Goal: Task Accomplishment & Management: Complete application form

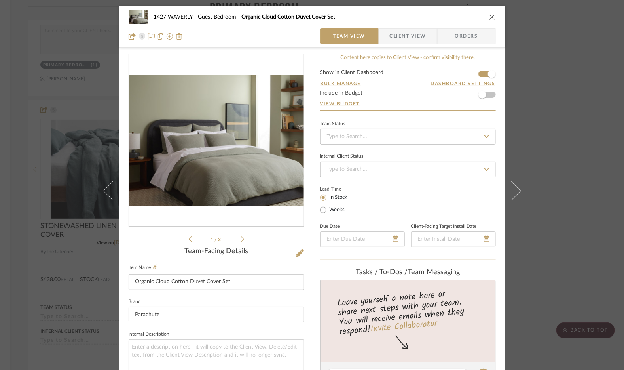
scroll to position [366, 0]
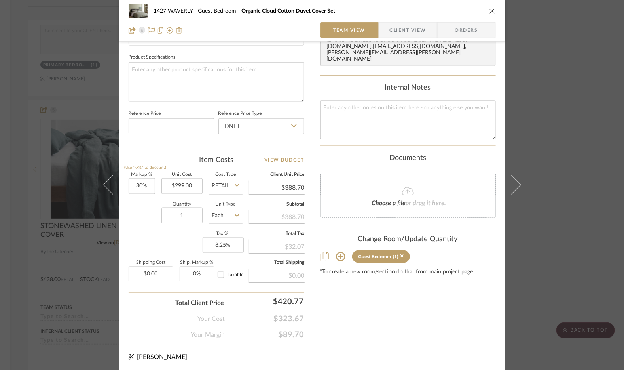
click at [491, 10] on icon "close" at bounding box center [492, 11] width 6 height 6
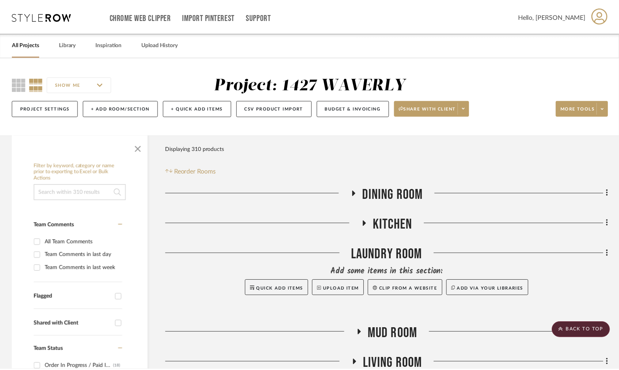
scroll to position [2357, 0]
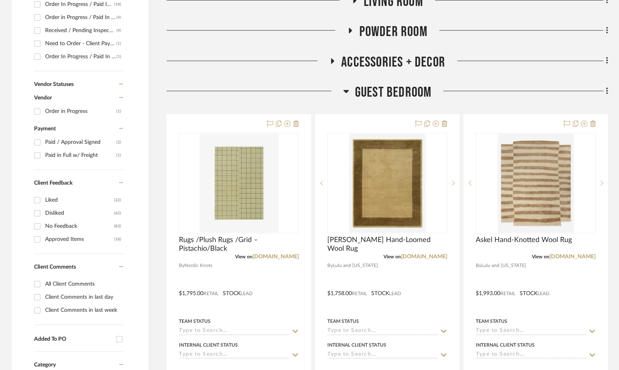
scroll to position [417, 0]
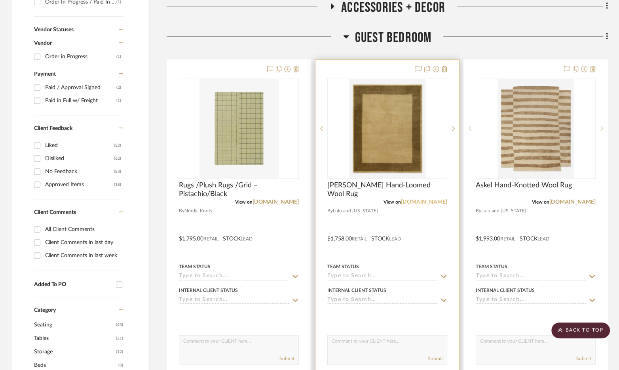
click at [431, 202] on link "[DOMAIN_NAME]" at bounding box center [424, 202] width 46 height 6
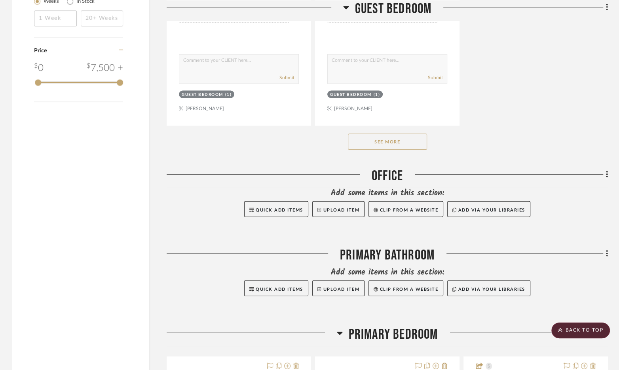
scroll to position [1405, 0]
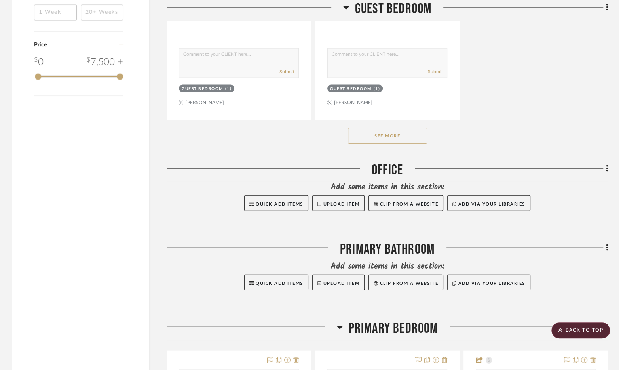
click at [398, 139] on button "See More" at bounding box center [387, 136] width 79 height 16
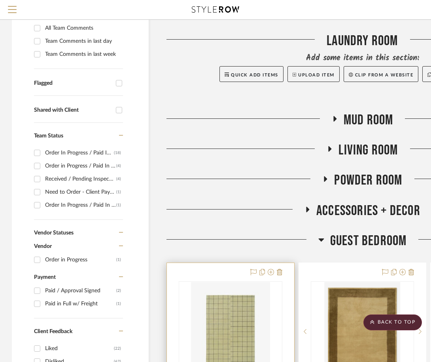
scroll to position [82, 0]
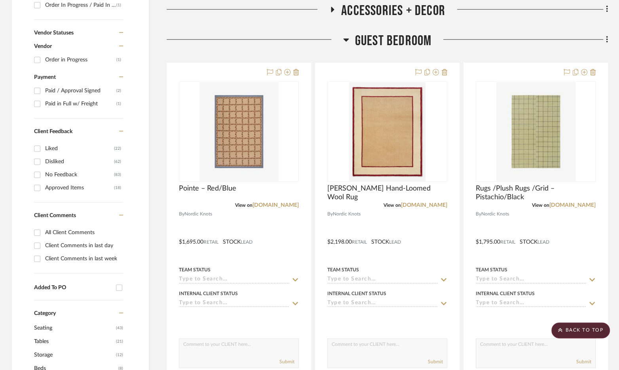
scroll to position [414, 0]
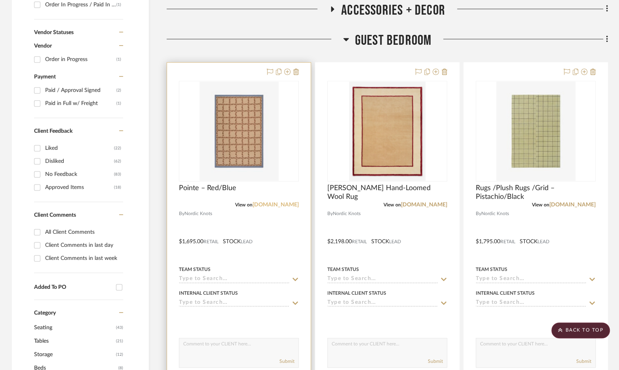
click at [268, 206] on link "[DOMAIN_NAME]" at bounding box center [275, 205] width 46 height 6
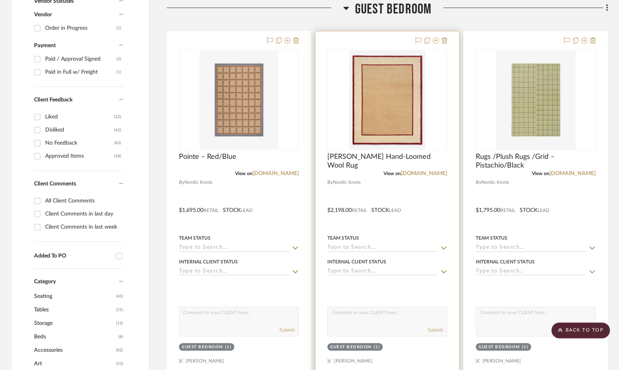
scroll to position [447, 0]
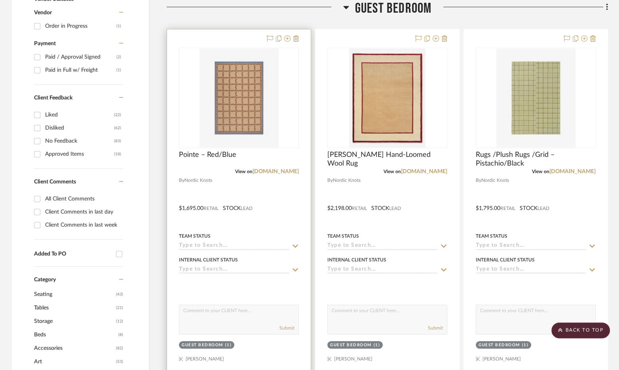
click at [291, 223] on div at bounding box center [239, 202] width 144 height 346
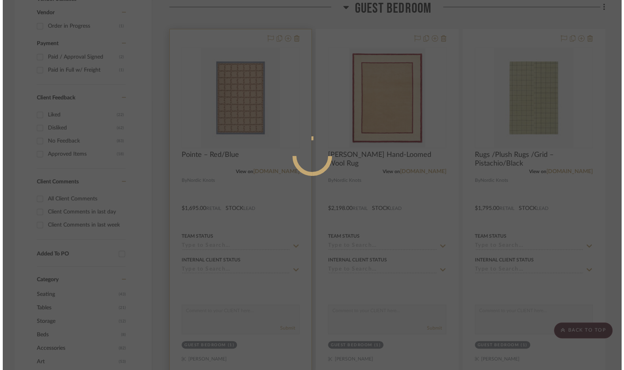
scroll to position [0, 0]
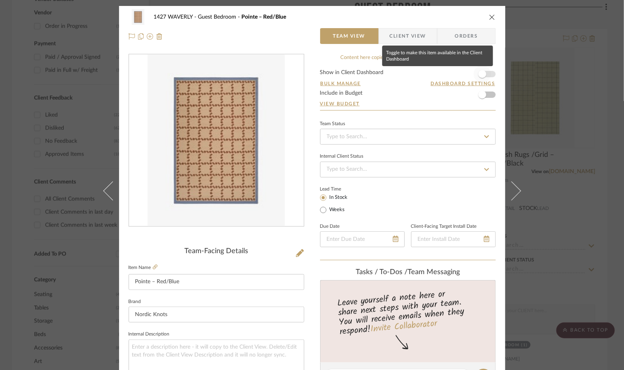
click at [436, 73] on span "button" at bounding box center [482, 73] width 17 height 17
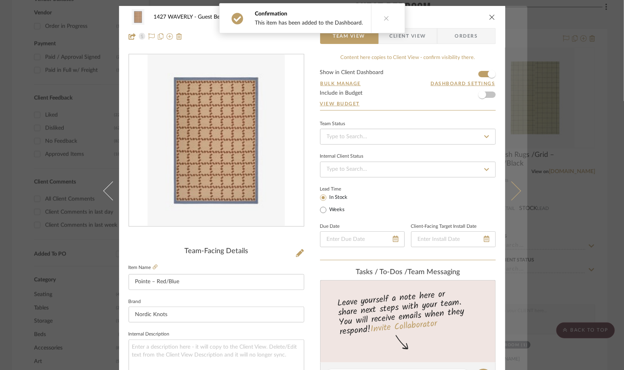
click at [436, 182] on button at bounding box center [516, 191] width 22 height 370
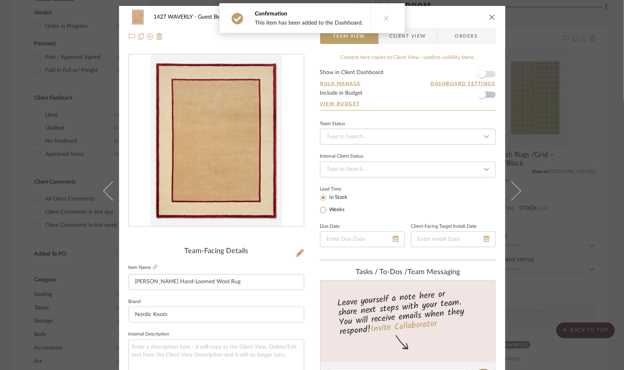
click at [436, 72] on span "button" at bounding box center [482, 73] width 17 height 17
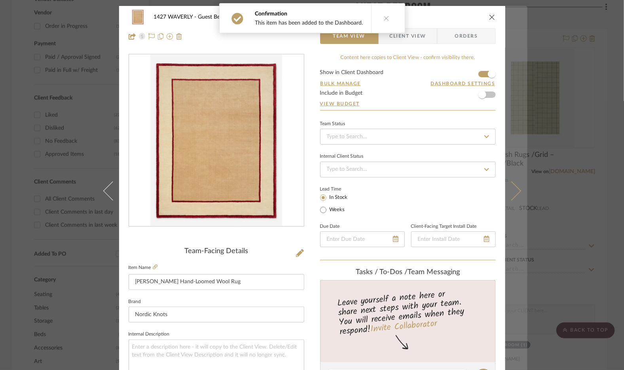
click at [436, 162] on button at bounding box center [516, 191] width 22 height 370
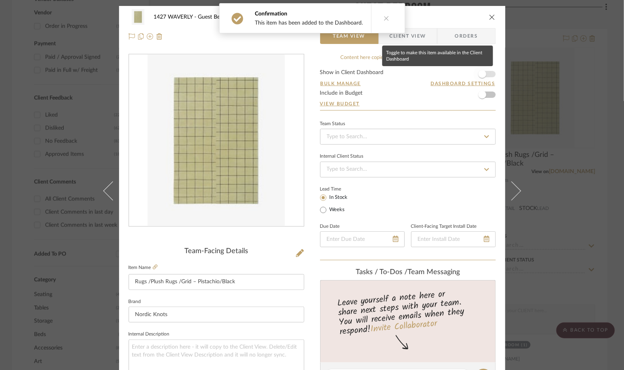
click at [436, 71] on span "button" at bounding box center [482, 73] width 17 height 17
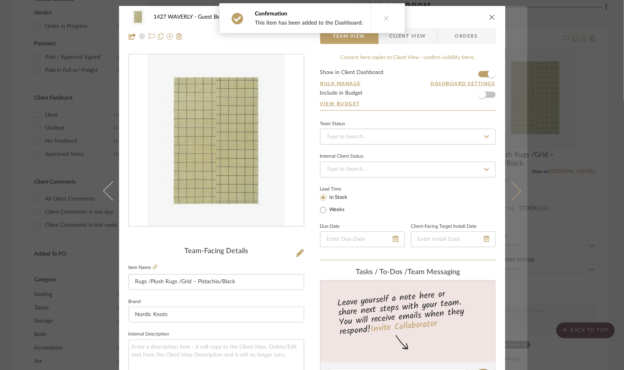
click at [436, 146] on button at bounding box center [516, 191] width 22 height 370
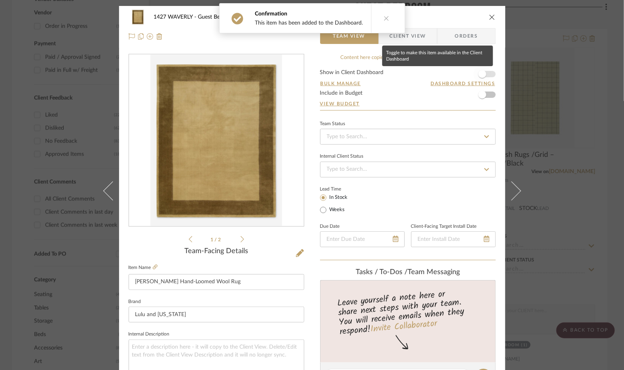
click at [436, 76] on span "button" at bounding box center [482, 74] width 8 height 8
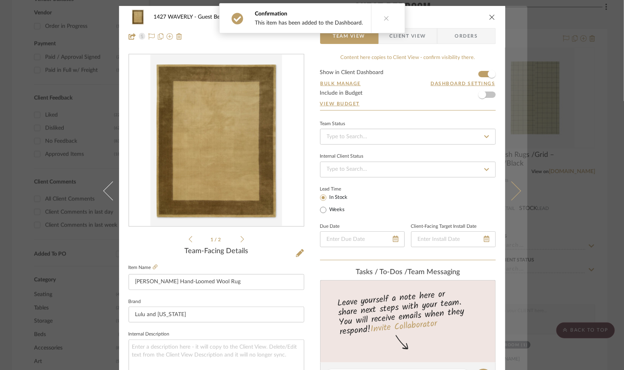
click at [436, 129] on button at bounding box center [516, 191] width 22 height 370
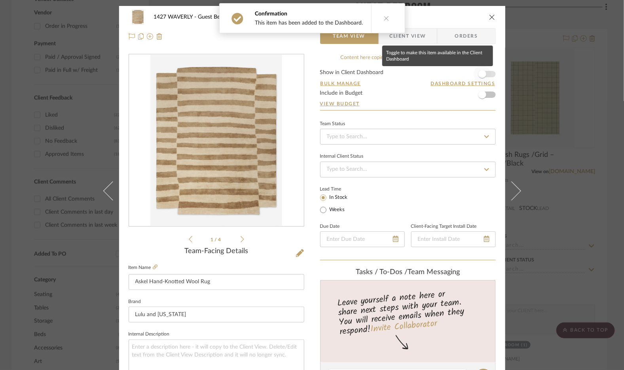
click at [436, 76] on span "button" at bounding box center [482, 73] width 17 height 17
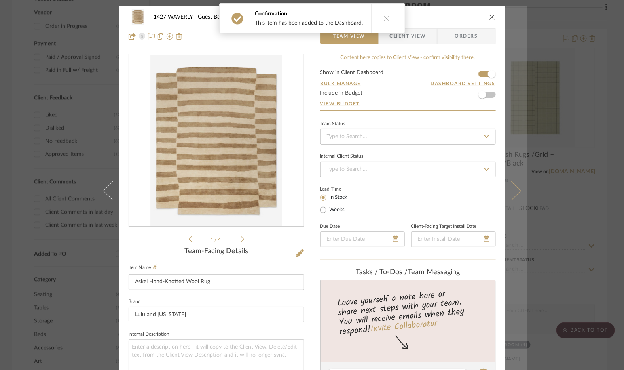
click at [436, 161] on button at bounding box center [516, 191] width 22 height 370
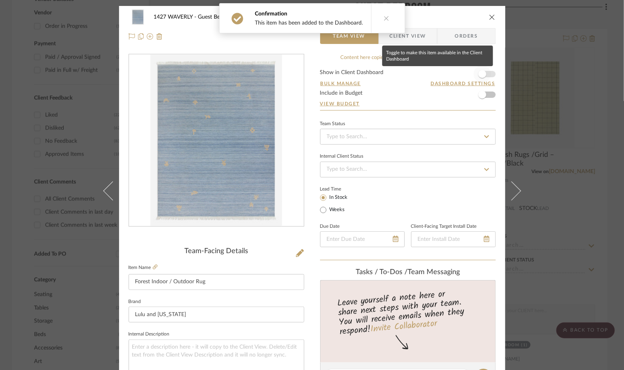
click at [436, 77] on span "button" at bounding box center [482, 73] width 17 height 17
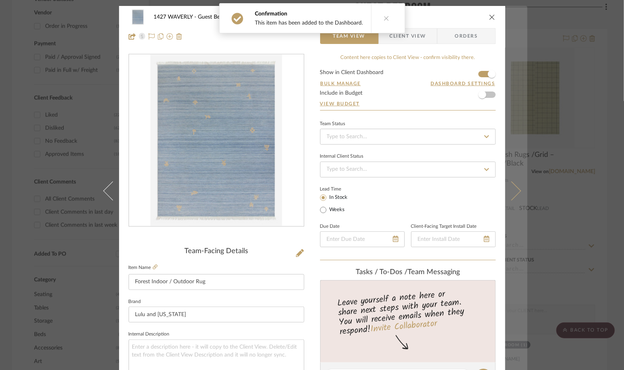
click at [436, 139] on button at bounding box center [516, 191] width 22 height 370
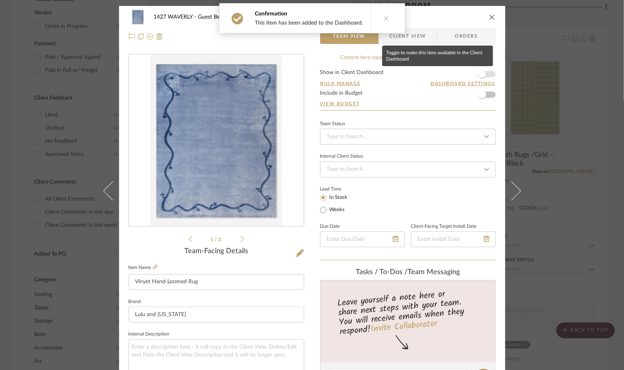
click at [436, 76] on span "button" at bounding box center [482, 74] width 8 height 8
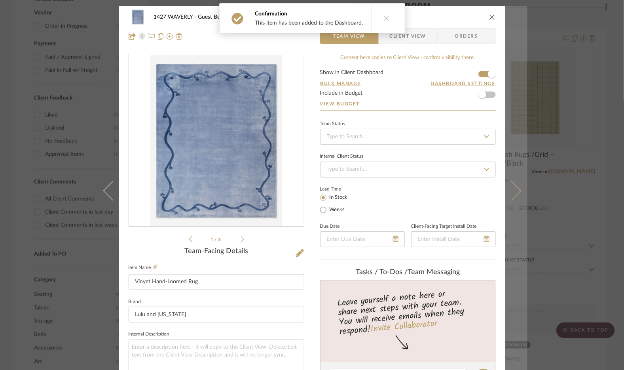
click at [436, 131] on button at bounding box center [516, 191] width 22 height 370
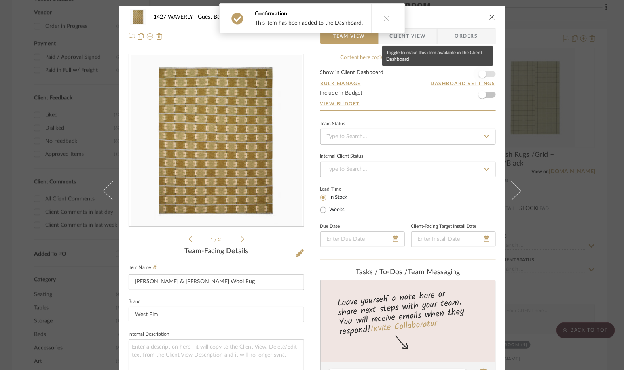
click at [436, 78] on span "button" at bounding box center [482, 73] width 17 height 17
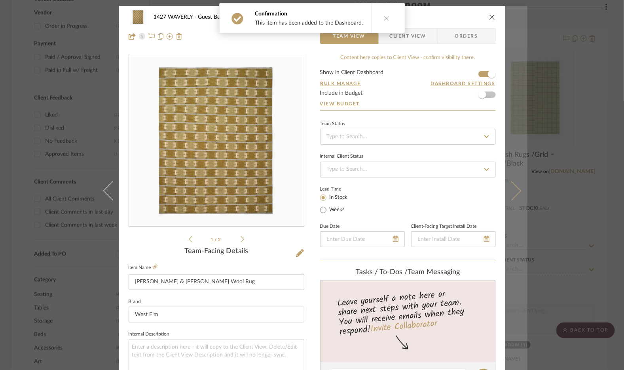
click at [436, 130] on button at bounding box center [516, 191] width 22 height 370
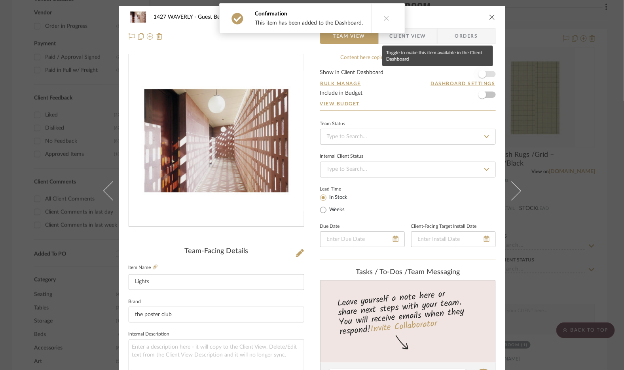
click at [436, 76] on span "button" at bounding box center [482, 74] width 8 height 8
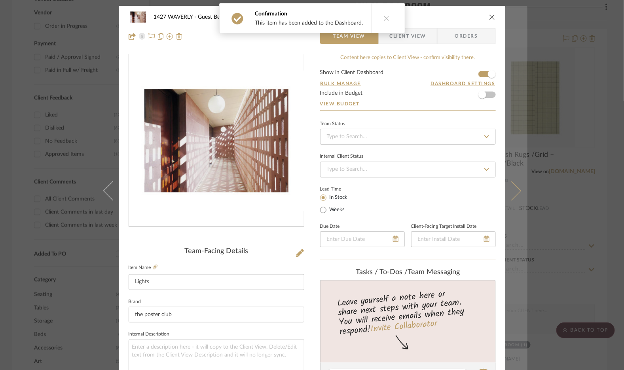
click at [436, 118] on button at bounding box center [516, 191] width 22 height 370
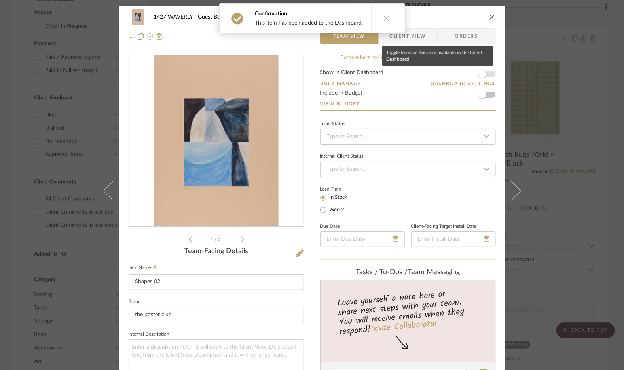
click at [436, 78] on span "button" at bounding box center [482, 73] width 17 height 17
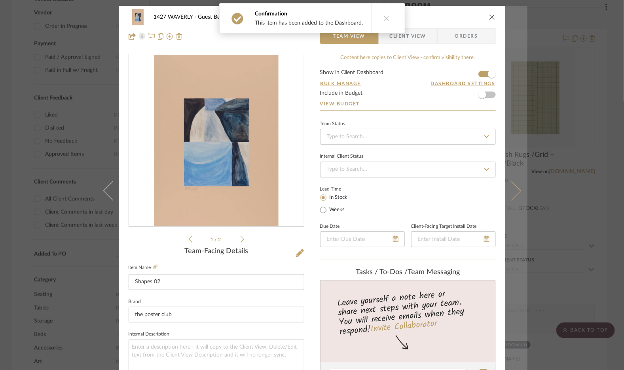
click at [436, 105] on button at bounding box center [516, 191] width 22 height 370
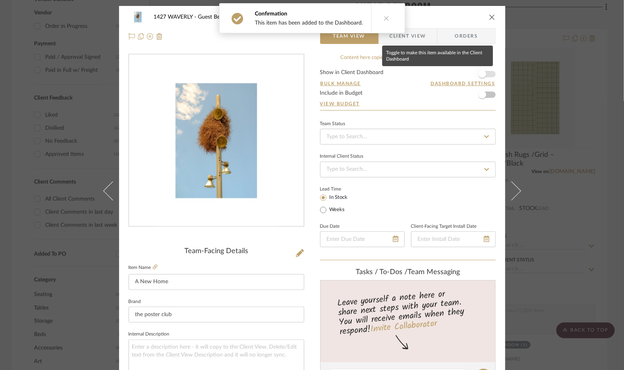
click at [436, 70] on span "button" at bounding box center [482, 73] width 17 height 17
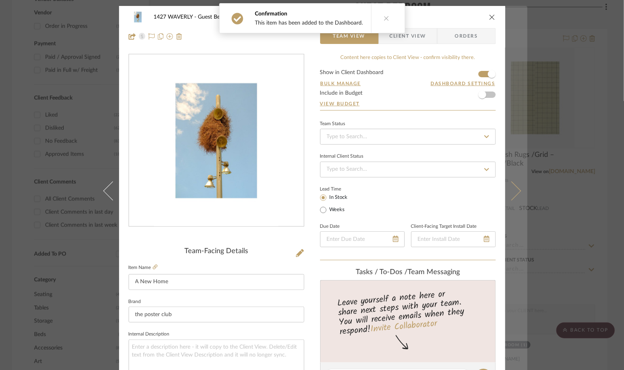
click at [436, 104] on button at bounding box center [516, 191] width 22 height 370
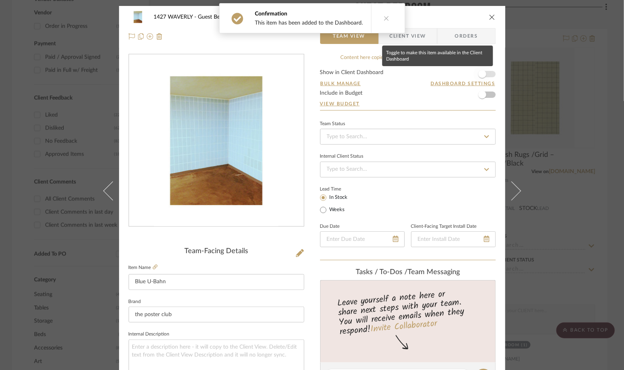
click at [436, 75] on span "button" at bounding box center [482, 74] width 8 height 8
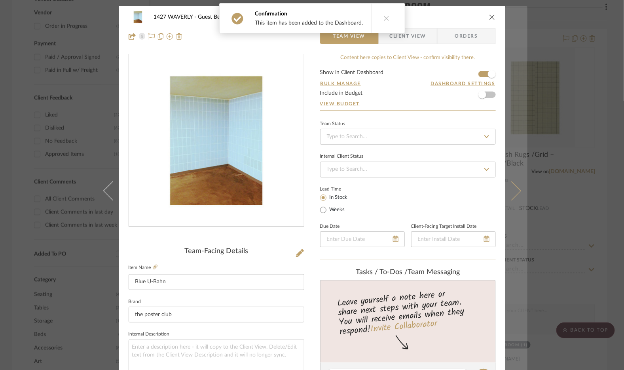
click at [436, 111] on button at bounding box center [516, 191] width 22 height 370
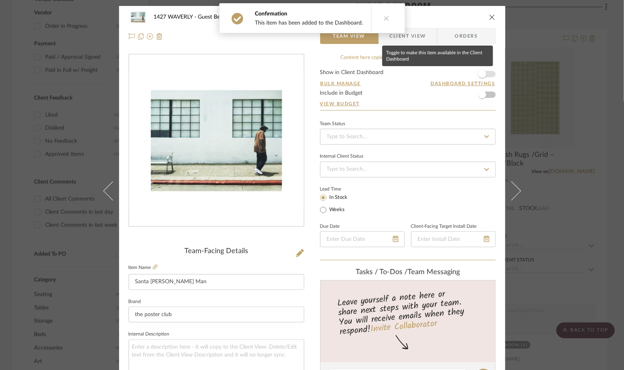
click at [436, 76] on span "button" at bounding box center [482, 73] width 17 height 17
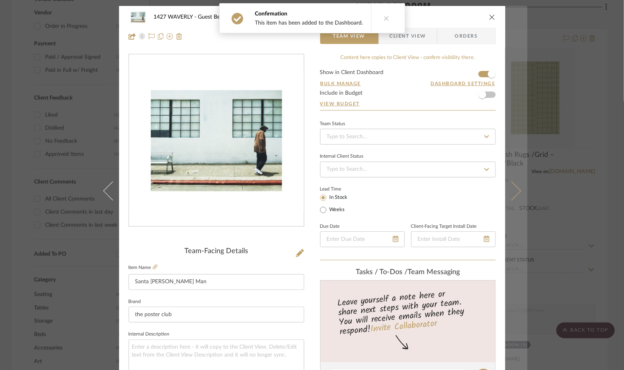
click at [436, 101] on button at bounding box center [516, 191] width 22 height 370
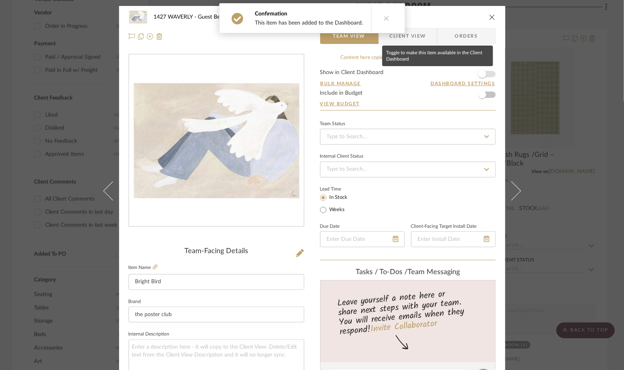
click at [436, 73] on span "button" at bounding box center [482, 74] width 8 height 8
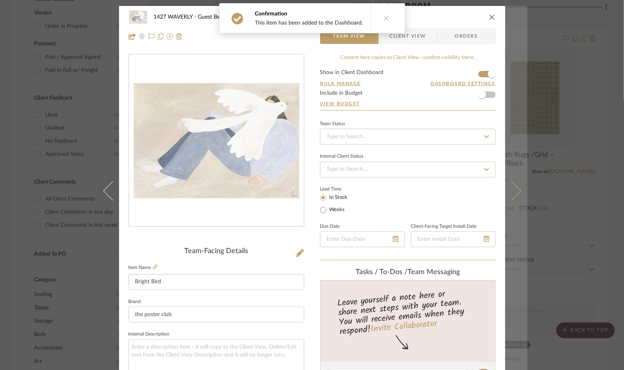
click at [436, 109] on button at bounding box center [516, 191] width 22 height 370
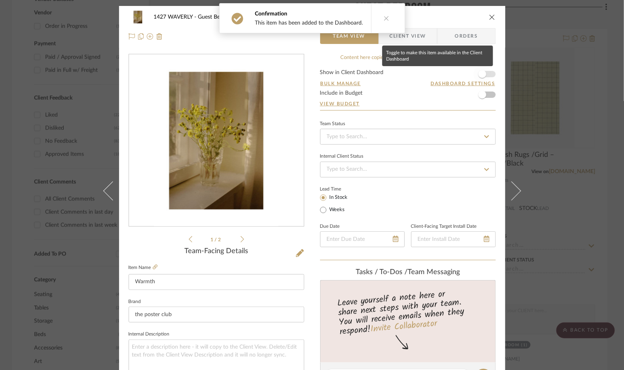
click at [436, 76] on span "button" at bounding box center [482, 74] width 8 height 8
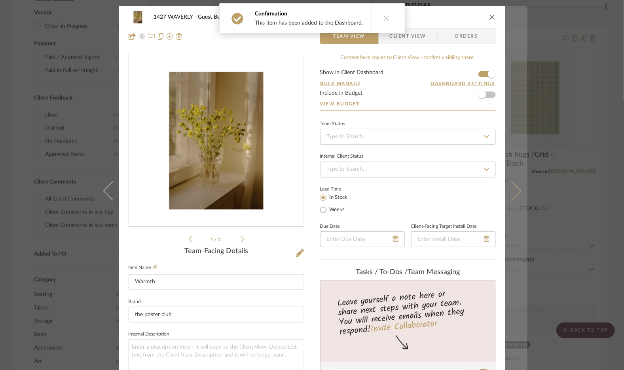
click at [436, 106] on button at bounding box center [516, 191] width 22 height 370
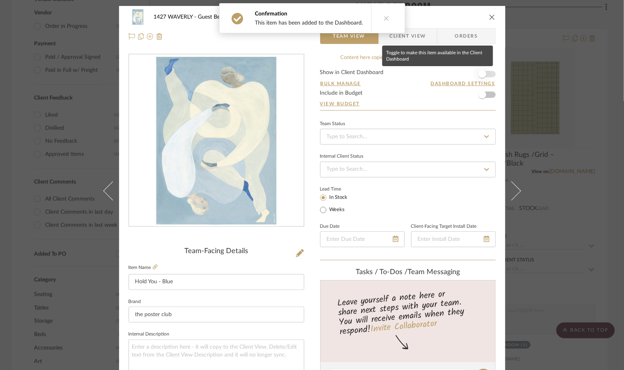
click at [436, 76] on span "button" at bounding box center [482, 74] width 8 height 8
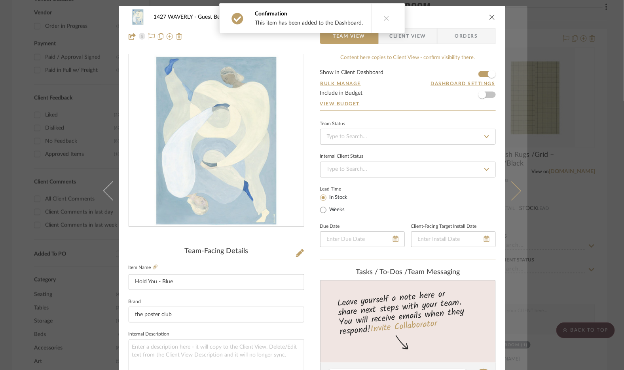
click at [436, 104] on button at bounding box center [516, 191] width 22 height 370
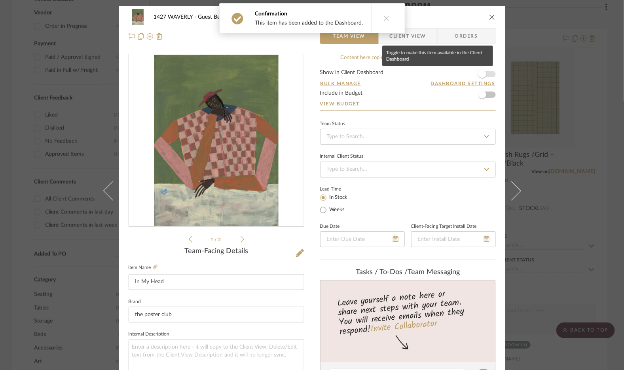
click at [436, 78] on span "button" at bounding box center [482, 73] width 17 height 17
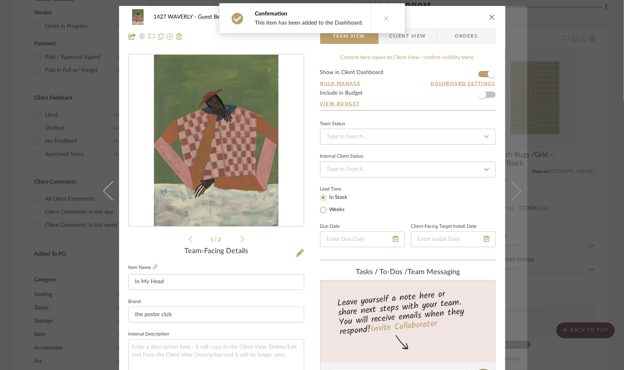
click at [436, 101] on button at bounding box center [516, 191] width 22 height 370
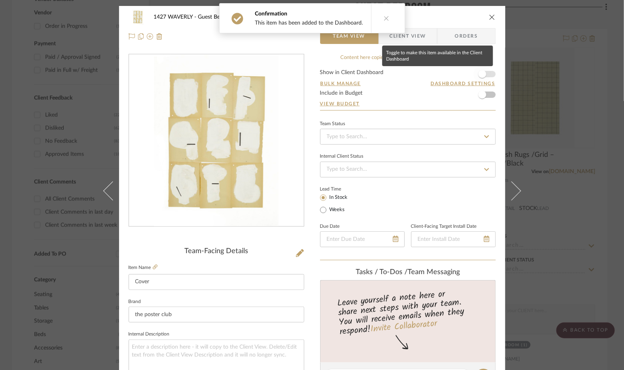
click at [436, 76] on span "button" at bounding box center [482, 74] width 8 height 8
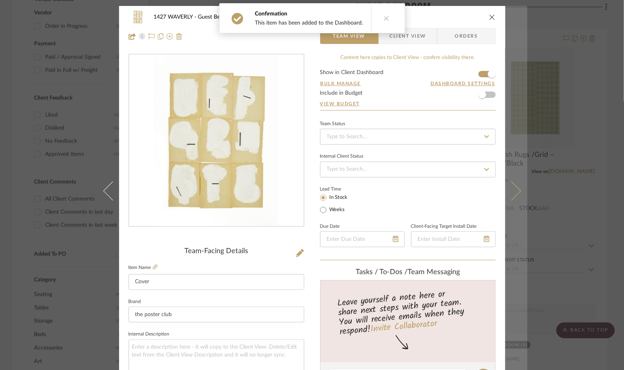
click at [436, 94] on button at bounding box center [516, 191] width 22 height 370
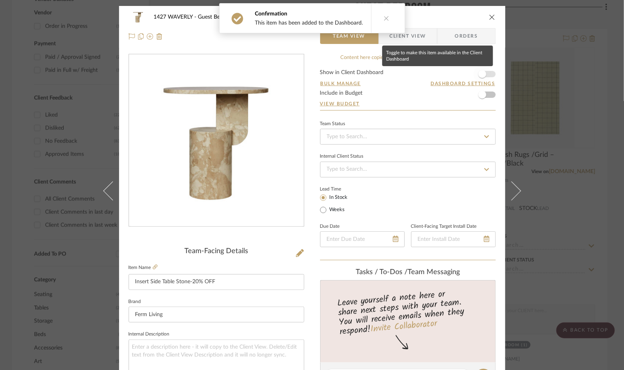
click at [436, 75] on span "button" at bounding box center [482, 73] width 17 height 17
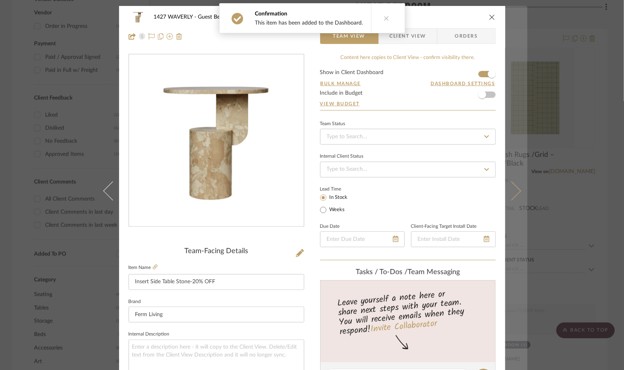
click at [436, 103] on button at bounding box center [516, 191] width 22 height 370
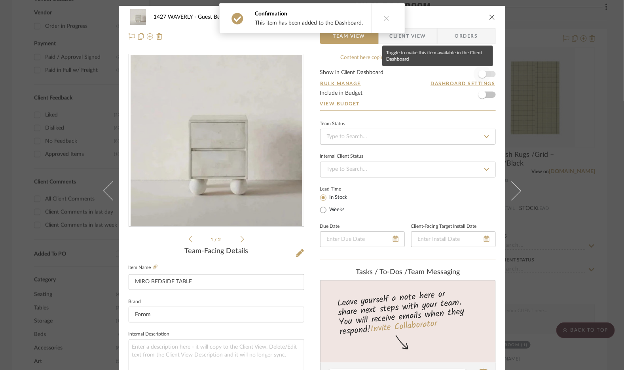
click at [436, 76] on span "button" at bounding box center [482, 74] width 8 height 8
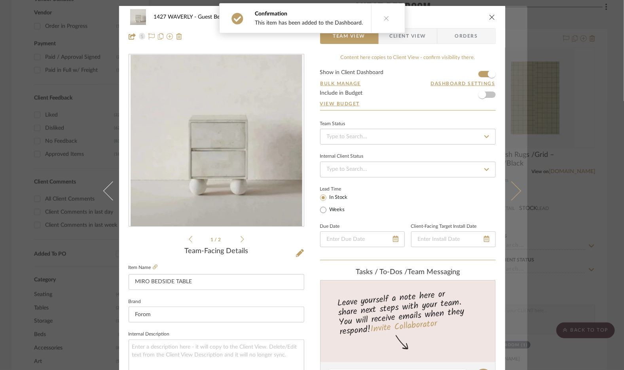
click at [436, 113] on button at bounding box center [516, 191] width 22 height 370
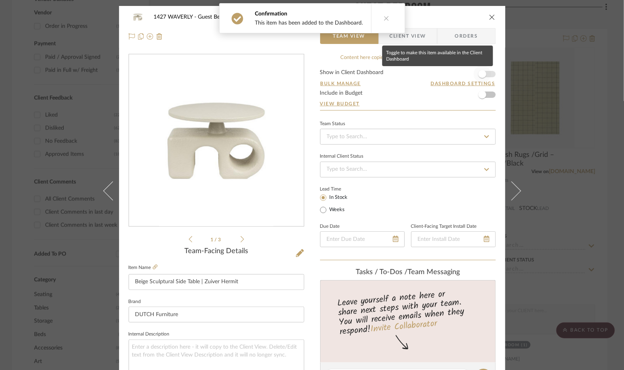
click at [436, 74] on span "button" at bounding box center [482, 74] width 8 height 8
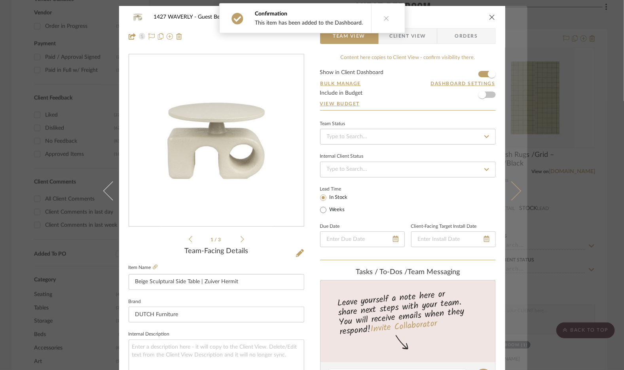
click at [436, 118] on button at bounding box center [516, 191] width 22 height 370
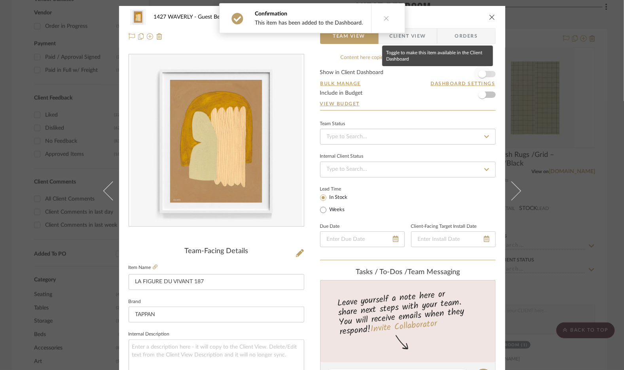
click at [436, 73] on span "button" at bounding box center [482, 74] width 8 height 8
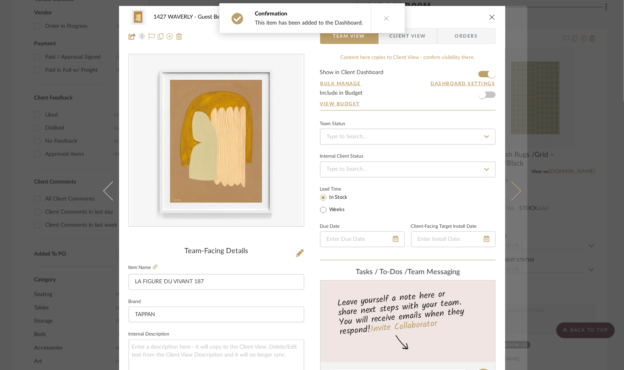
click at [436, 113] on button at bounding box center [516, 191] width 22 height 370
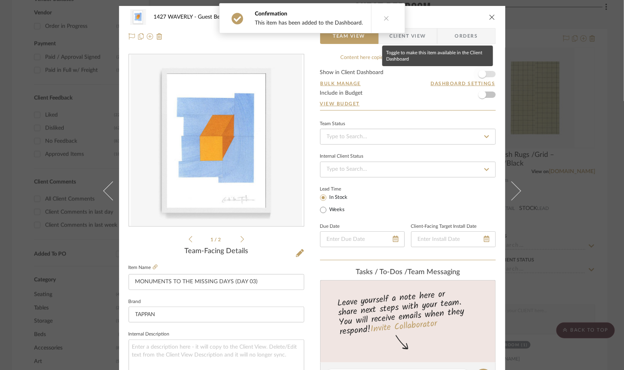
click at [436, 75] on span "button" at bounding box center [482, 74] width 8 height 8
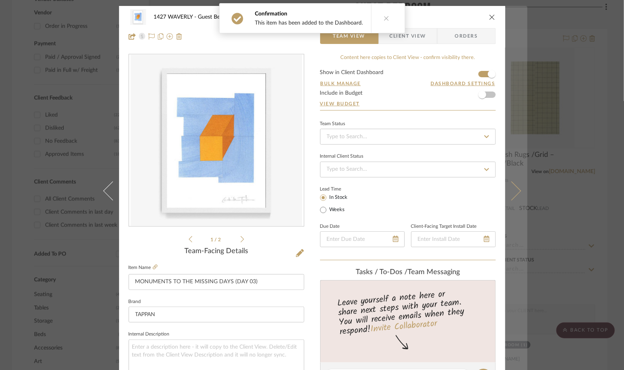
click at [436, 107] on button at bounding box center [516, 191] width 22 height 370
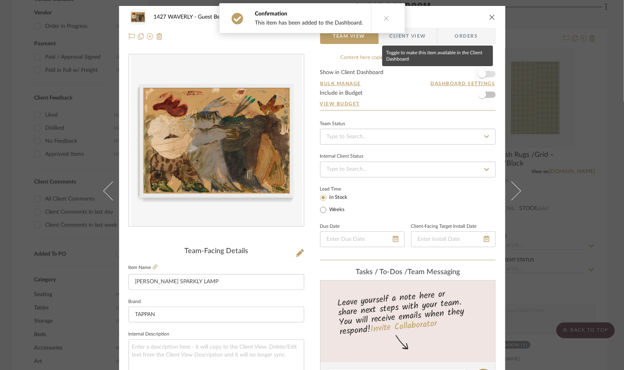
click at [436, 72] on span "button" at bounding box center [482, 74] width 8 height 8
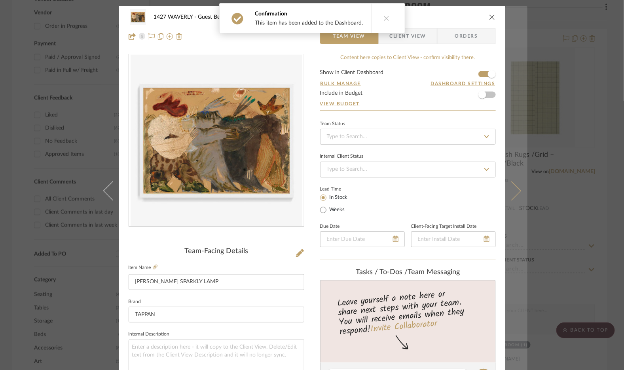
click at [436, 101] on button at bounding box center [516, 191] width 22 height 370
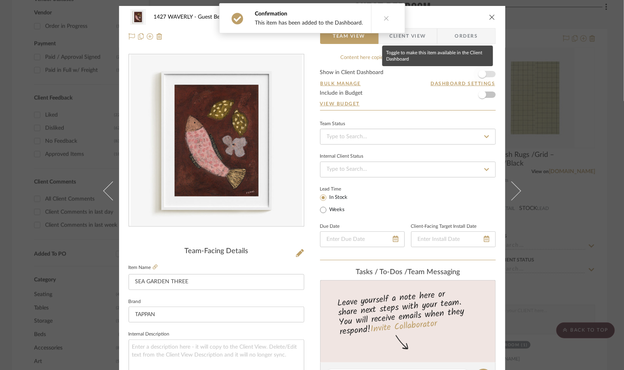
click at [436, 76] on span "button" at bounding box center [482, 74] width 8 height 8
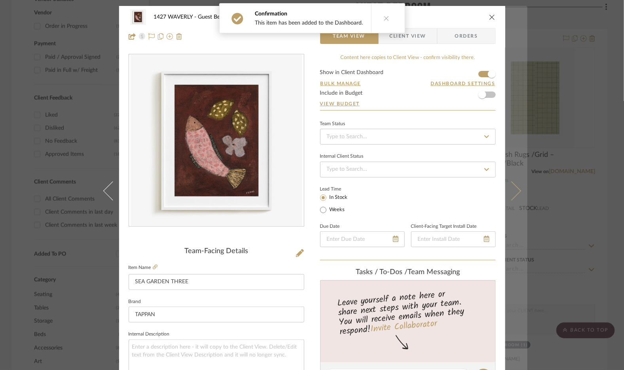
click at [436, 108] on button at bounding box center [516, 191] width 22 height 370
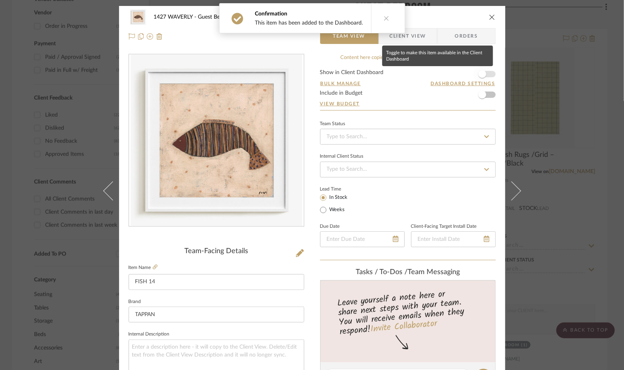
click at [436, 76] on span "button" at bounding box center [482, 74] width 8 height 8
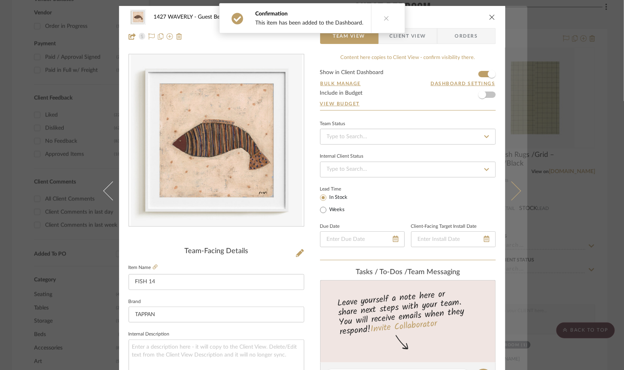
click at [436, 108] on button at bounding box center [516, 191] width 22 height 370
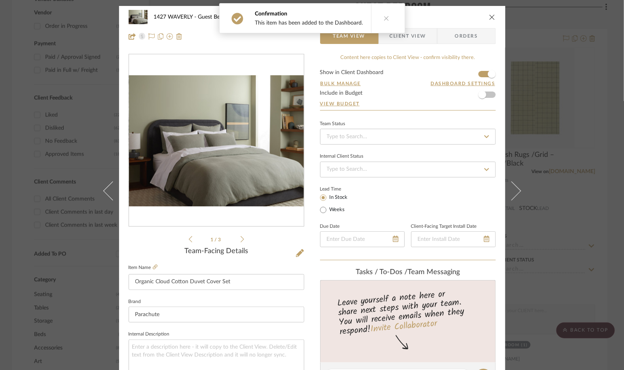
click at [436, 13] on div "1427 WAVERLY Guest Bedroom Organic Cloud Cotton Duvet Cover Set" at bounding box center [312, 17] width 367 height 16
click at [436, 17] on icon "close" at bounding box center [492, 17] width 6 height 6
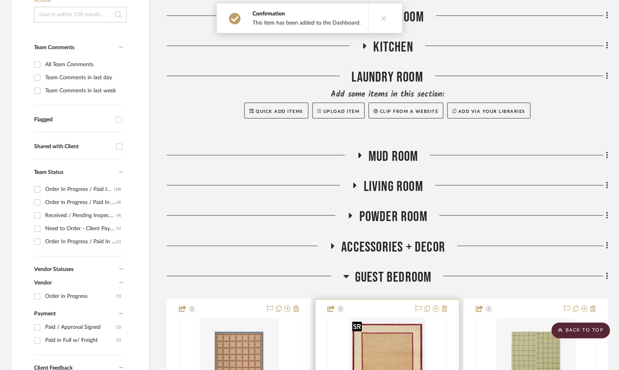
scroll to position [159, 0]
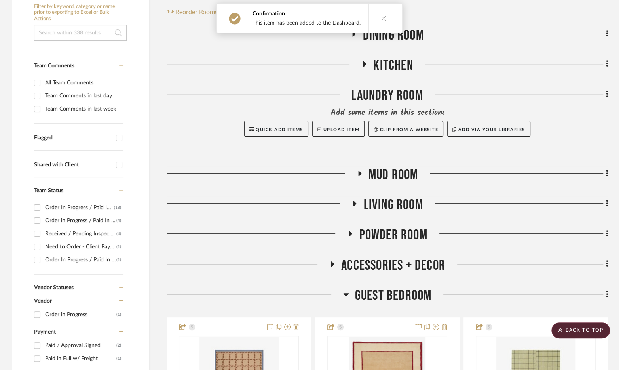
click at [366, 298] on span "Guest Bedroom" at bounding box center [393, 295] width 77 height 17
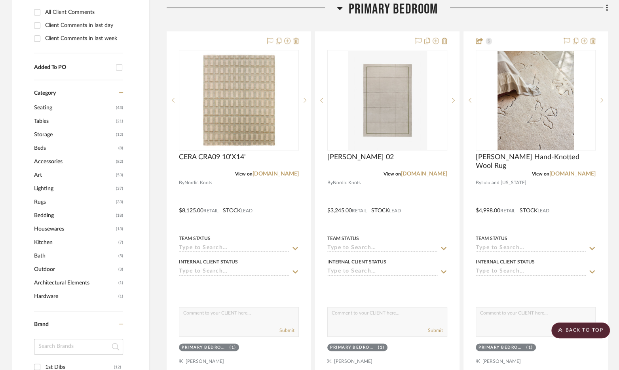
scroll to position [635, 0]
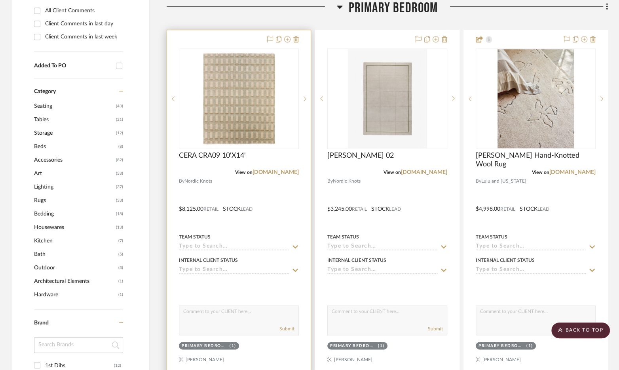
click at [300, 197] on div at bounding box center [239, 203] width 144 height 346
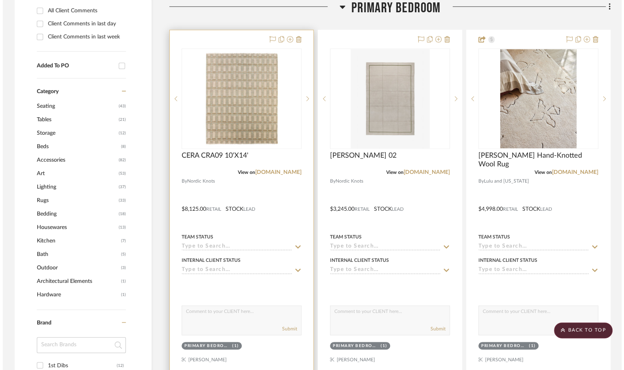
scroll to position [0, 0]
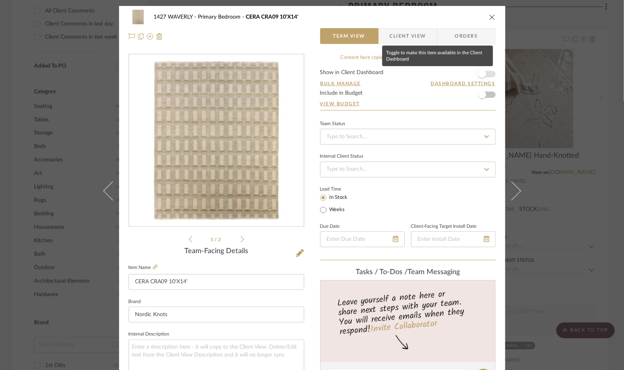
click at [436, 80] on span "button" at bounding box center [482, 73] width 17 height 17
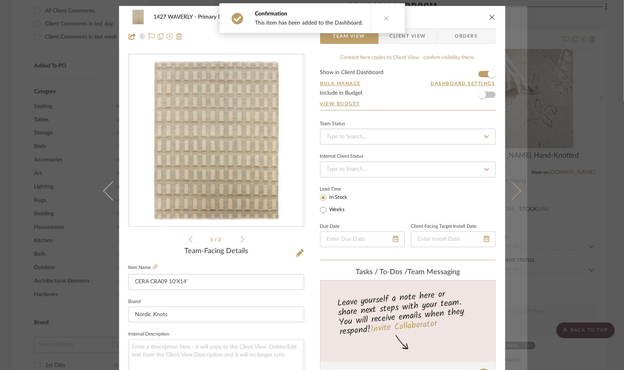
click at [436, 187] on button at bounding box center [516, 191] width 22 height 370
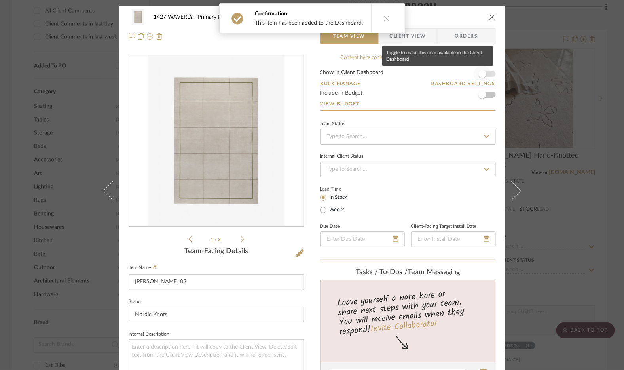
click at [436, 71] on span "button" at bounding box center [482, 74] width 8 height 8
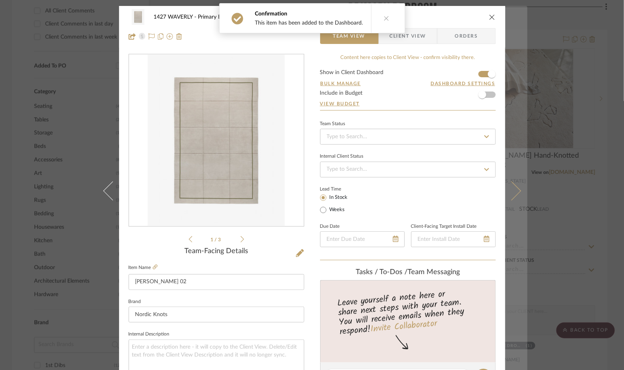
click at [436, 208] on button at bounding box center [516, 191] width 22 height 370
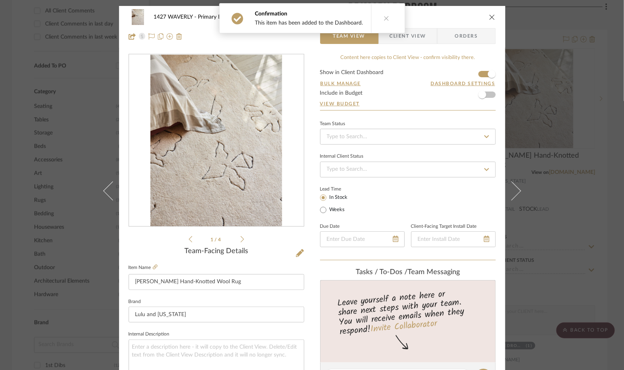
click at [436, 14] on icon "close" at bounding box center [492, 17] width 6 height 6
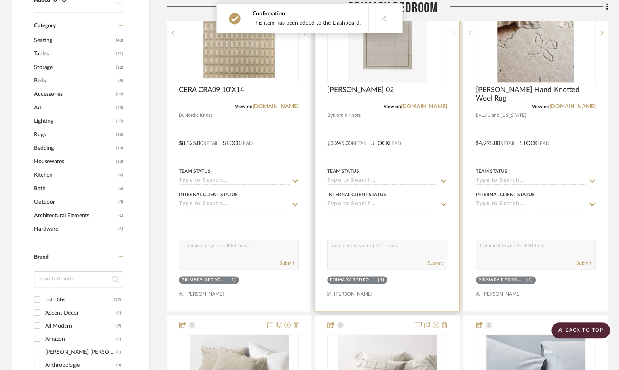
scroll to position [699, 0]
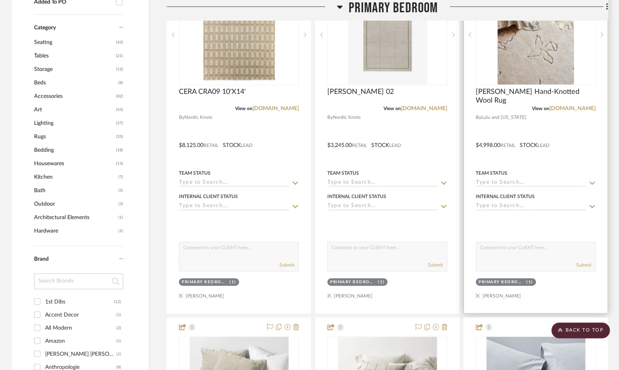
click at [436, 163] on div at bounding box center [536, 139] width 144 height 346
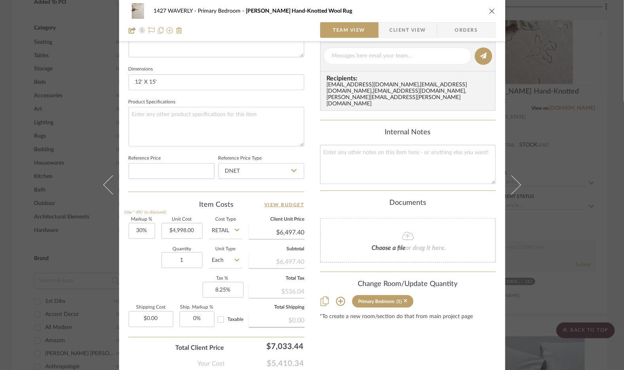
scroll to position [324, 0]
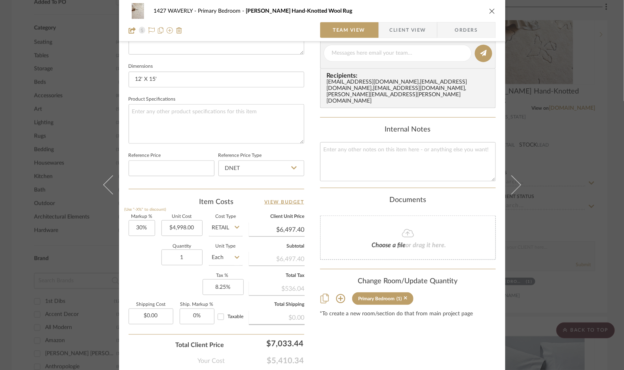
click at [436, 13] on icon "close" at bounding box center [492, 11] width 6 height 6
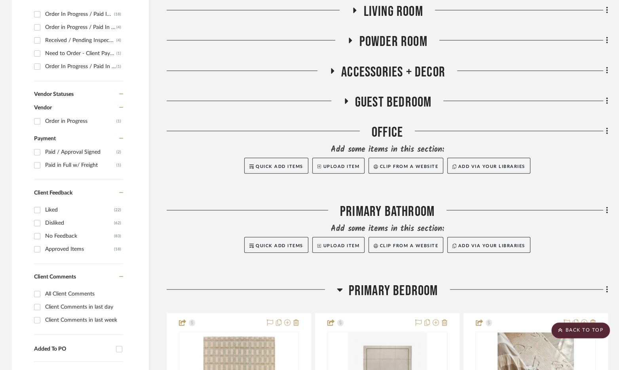
scroll to position [0, 0]
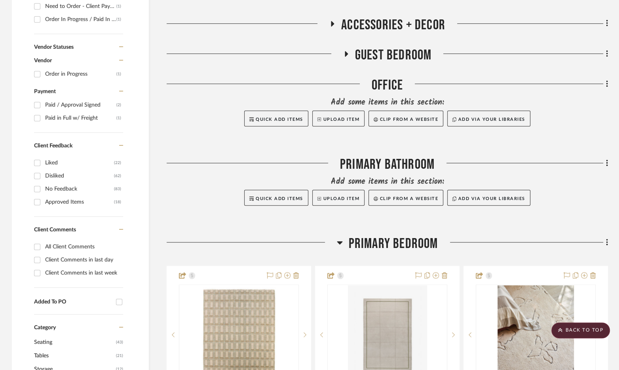
click at [386, 243] on span "Primary Bedroom" at bounding box center [393, 243] width 89 height 17
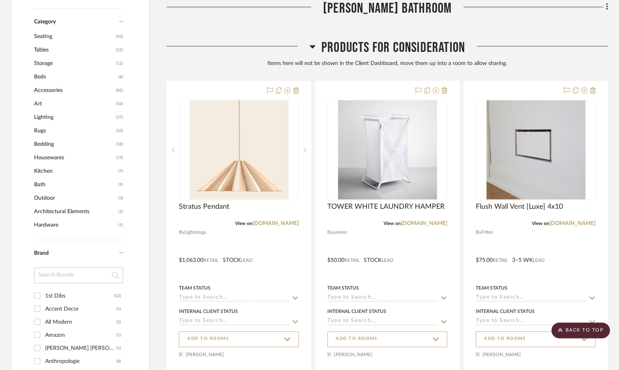
scroll to position [710, 0]
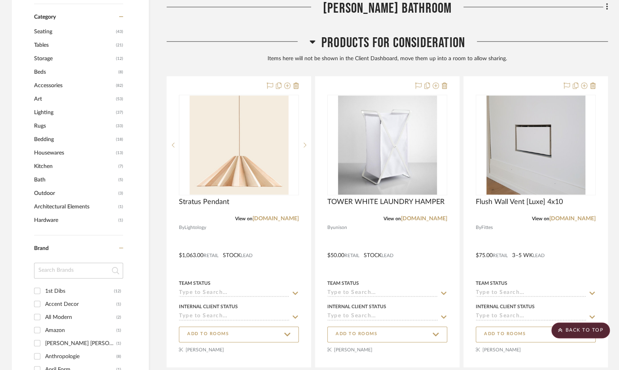
click at [408, 41] on span "Products For Consideration" at bounding box center [393, 42] width 144 height 17
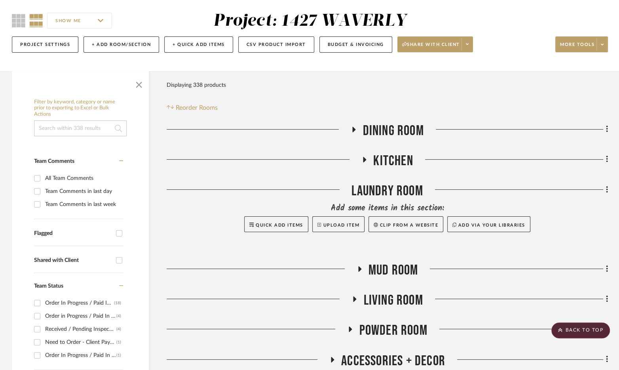
scroll to position [0, 0]
